Goal: Information Seeking & Learning: Learn about a topic

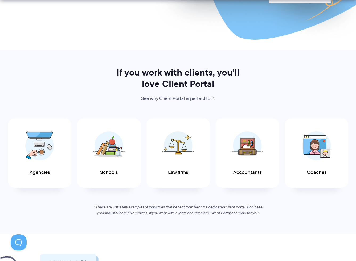
scroll to position [210, 0]
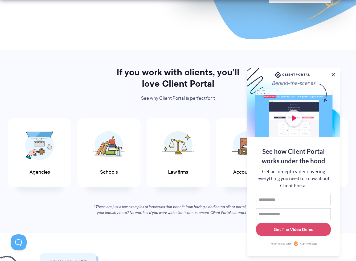
click at [333, 74] on button at bounding box center [333, 75] width 6 height 6
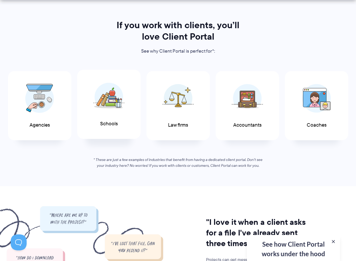
scroll to position [280, 0]
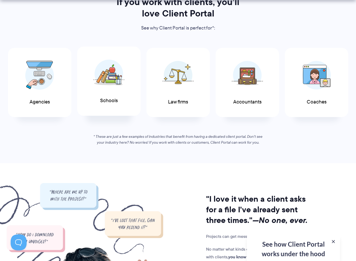
click at [111, 92] on span at bounding box center [109, 73] width 32 height 37
click at [42, 86] on img at bounding box center [39, 73] width 29 height 29
click at [185, 74] on img at bounding box center [177, 73] width 31 height 29
click at [258, 98] on span "Accountants" at bounding box center [247, 101] width 28 height 6
click at [303, 103] on div "Coaches" at bounding box center [316, 82] width 63 height 70
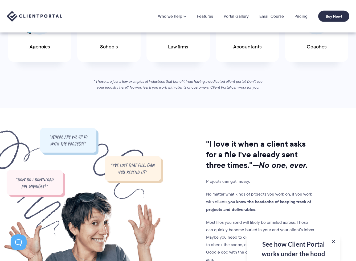
scroll to position [335, 0]
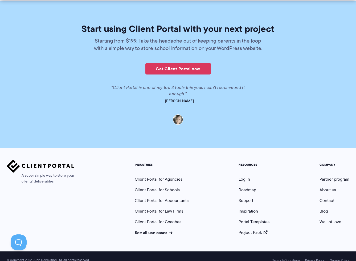
scroll to position [1146, 0]
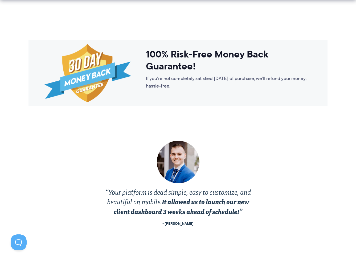
scroll to position [942, 0]
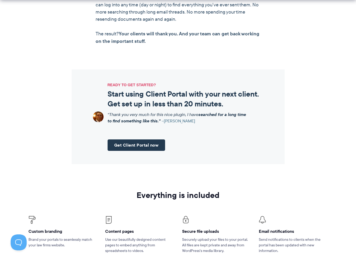
scroll to position [570, 0]
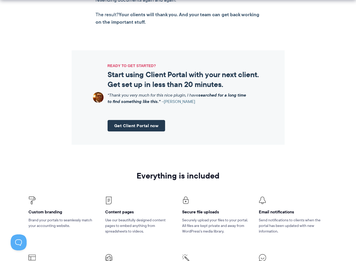
scroll to position [607, 0]
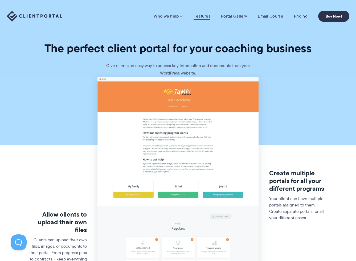
click at [201, 16] on link "Features" at bounding box center [202, 16] width 17 height 5
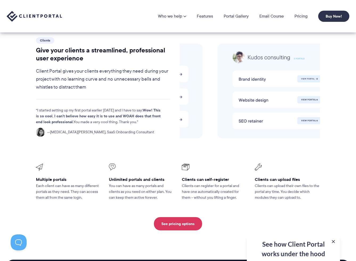
scroll to position [1099, 0]
